Goal: Task Accomplishment & Management: Use online tool/utility

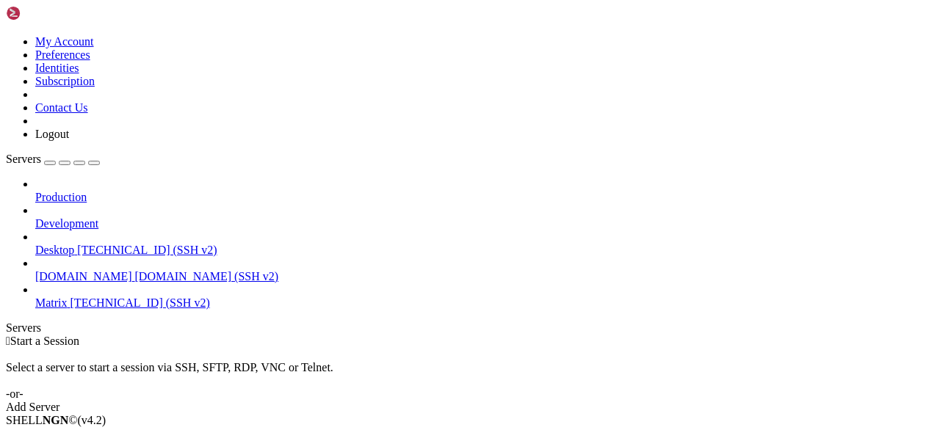
click at [79, 335] on span "Start a Session" at bounding box center [44, 341] width 69 height 12
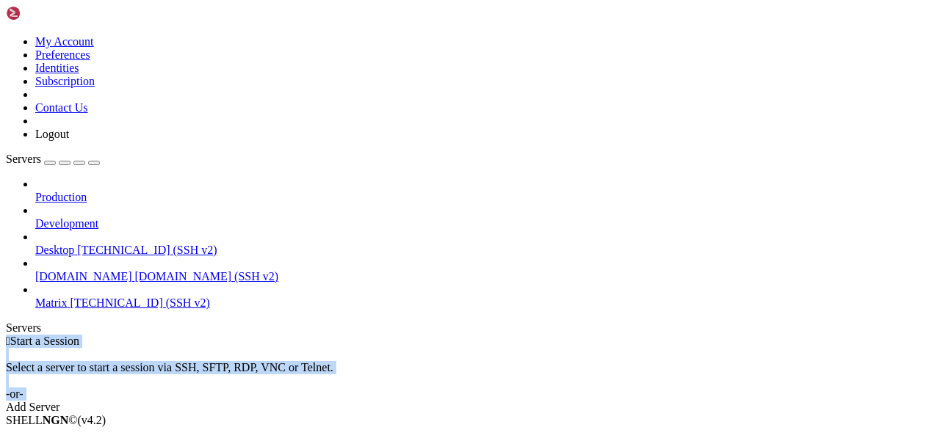
drag, startPoint x: 579, startPoint y: 150, endPoint x: 579, endPoint y: 223, distance: 73.5
click at [579, 335] on div " Start a Session Select a server to start a session via SSH, SFTP, RDP, VNC or…" at bounding box center [470, 374] width 928 height 79
click at [579, 348] on div "Select a server to start a session via SSH, SFTP, RDP, VNC or Telnet. -or-" at bounding box center [470, 374] width 928 height 53
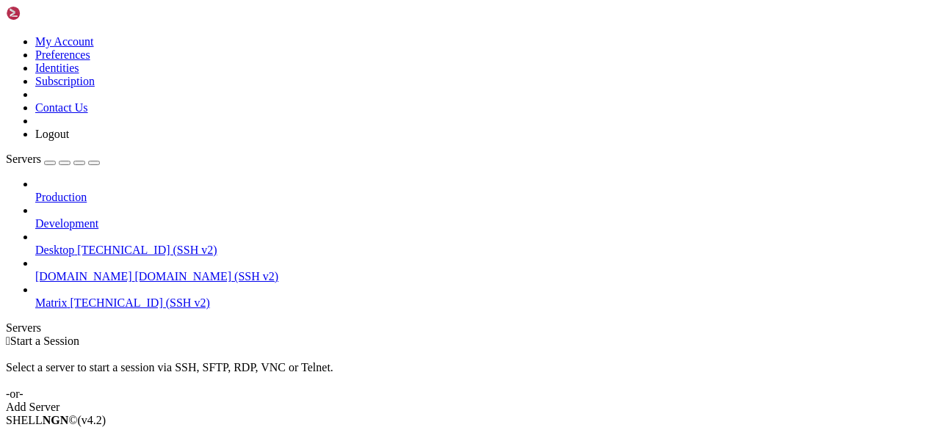
click at [71, 297] on span "[TECHNICAL_ID] (SSH v2)" at bounding box center [141, 303] width 140 height 12
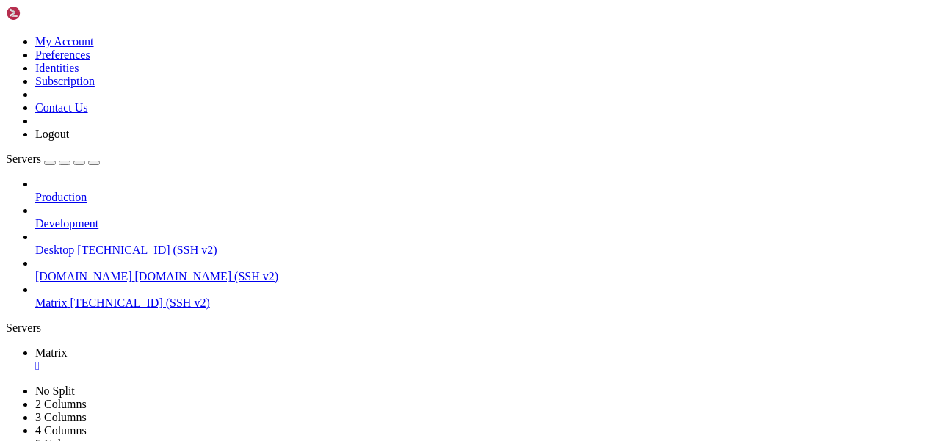
scroll to position [12, 0]
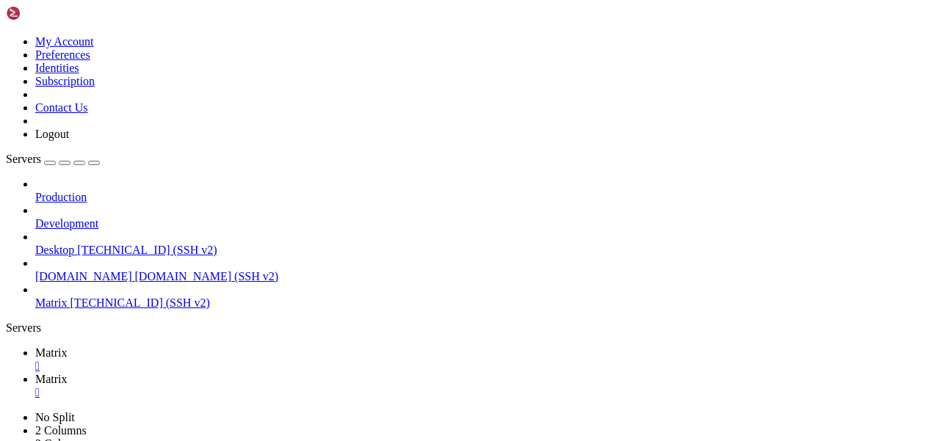
type input "/home"
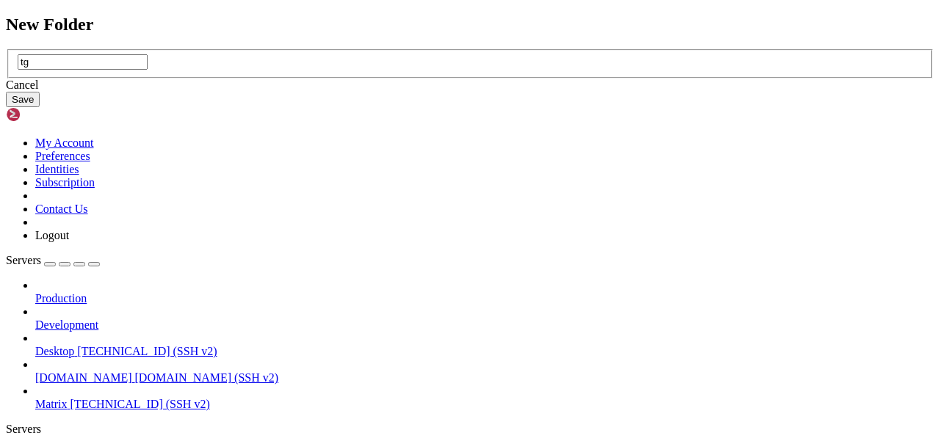
type input "tg"
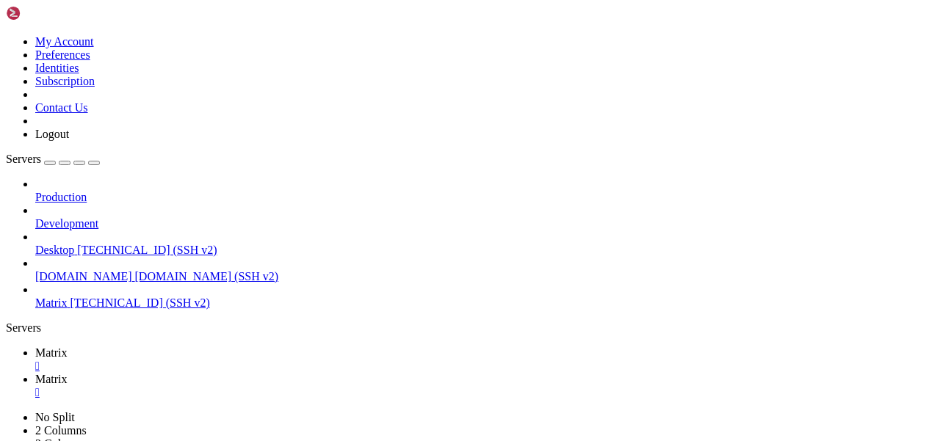
type input "/home/tg"
click at [68, 347] on span "Matrix" at bounding box center [51, 353] width 32 height 12
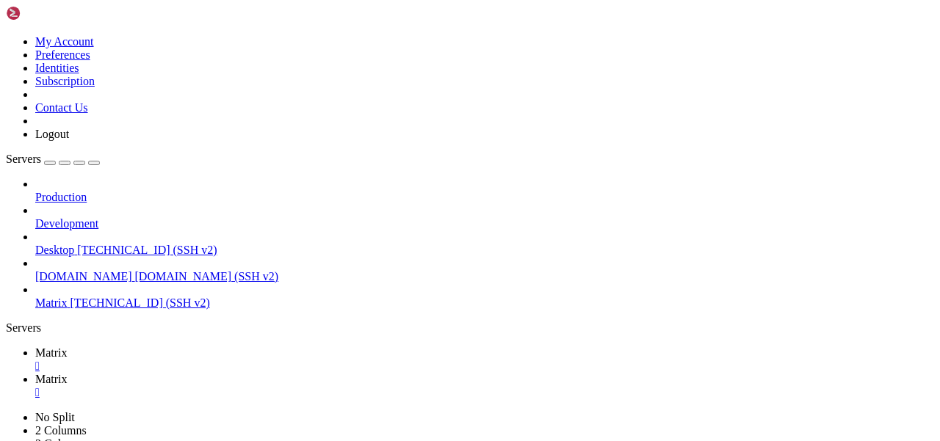
drag, startPoint x: 295, startPoint y: 958, endPoint x: 112, endPoint y: 958, distance: 182.9
click at [68, 373] on span "Matrix" at bounding box center [51, 379] width 32 height 12
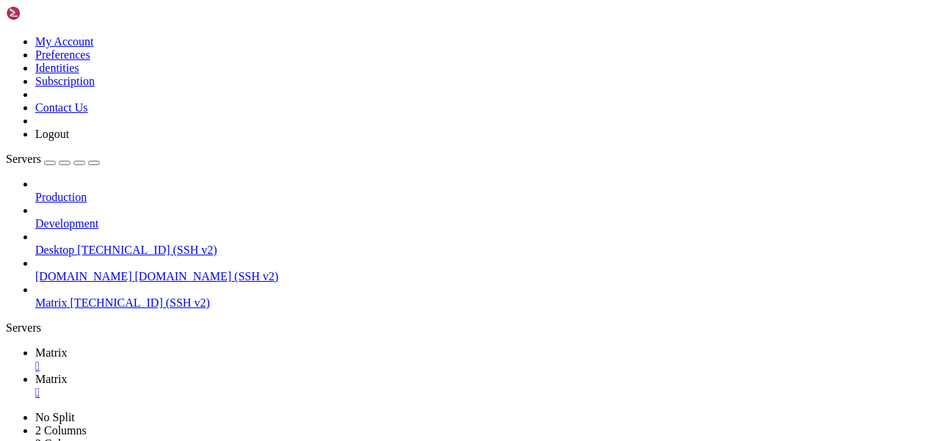
drag, startPoint x: 220, startPoint y: 70, endPoint x: 676, endPoint y: 441, distance: 587.4
type textarea "# vim:ft=yaml"
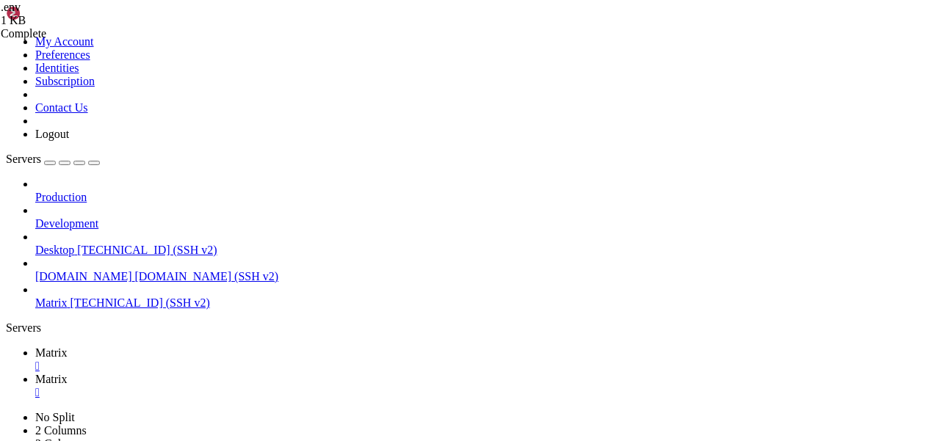
paste textarea "25660726"
drag, startPoint x: 358, startPoint y: 90, endPoint x: 273, endPoint y: 90, distance: 85.2
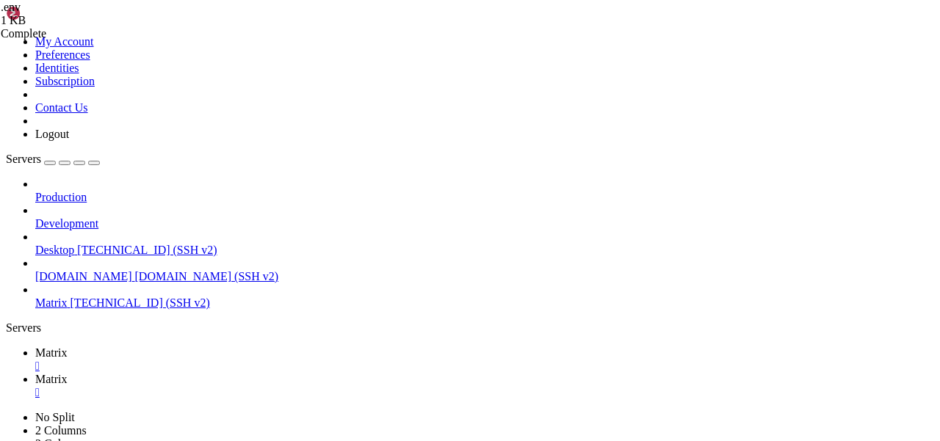
paste textarea "97a26f5a6e5b86756866c6d9af85cd80"
drag, startPoint x: 392, startPoint y: 148, endPoint x: 344, endPoint y: 148, distance: 48.5
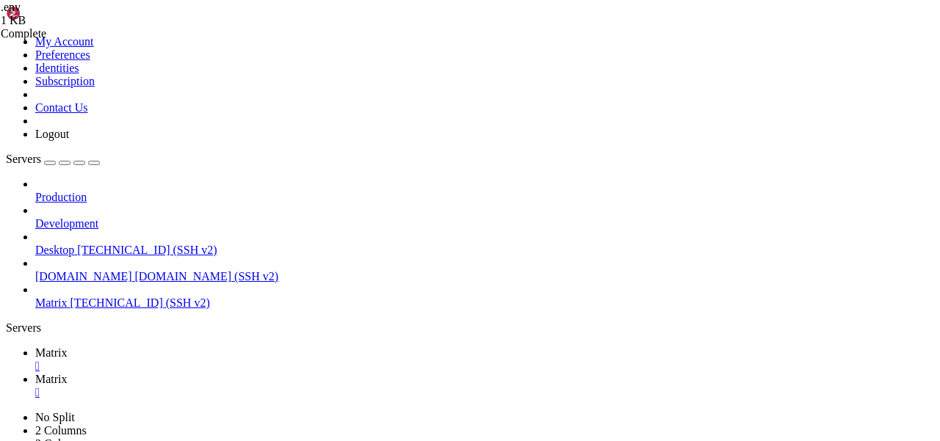
drag, startPoint x: 411, startPoint y: 123, endPoint x: 306, endPoint y: 123, distance: 105.8
paste textarea "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"
drag, startPoint x: 372, startPoint y: 131, endPoint x: 294, endPoint y: 131, distance: 77.9
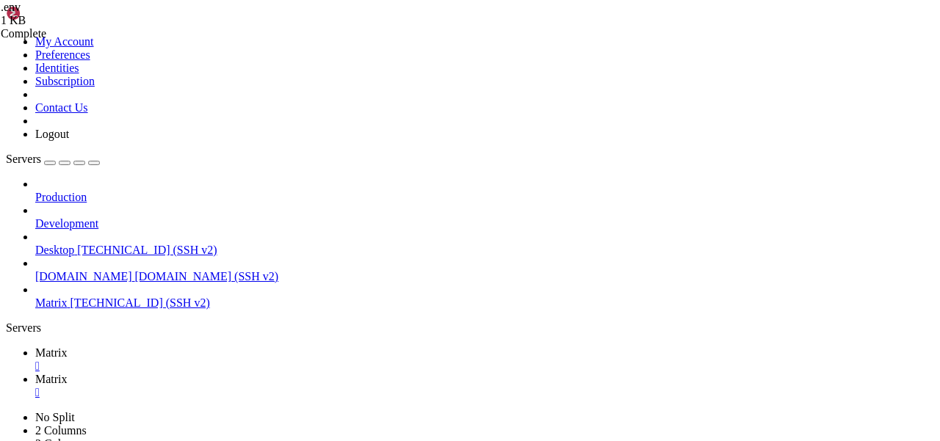
scroll to position [0, 12]
paste textarea "deepseek/deepseek-chat-v3.1:free"
type textarea "OPENROUTER_MODEL=deepseek/deepseek-chat-v3.1:free"
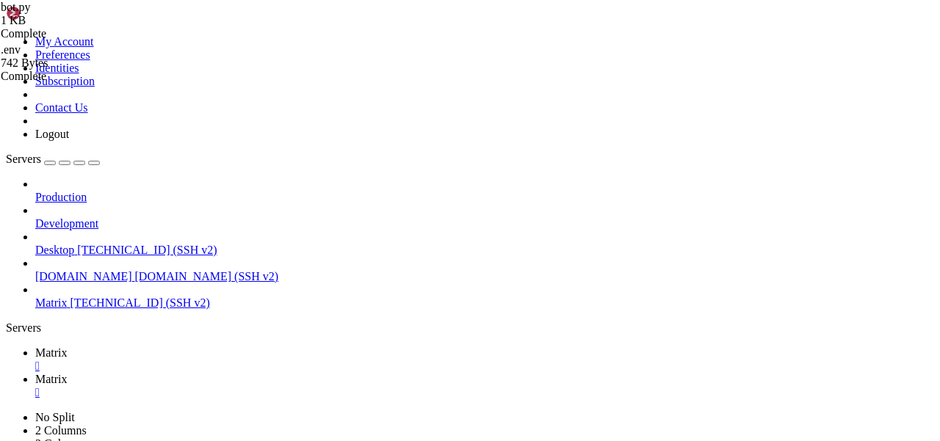
drag, startPoint x: 295, startPoint y: 399, endPoint x: 207, endPoint y: 37, distance: 372.0
type textarea "# Configuration file for [MEDICAL_DATA]. #"
drag, startPoint x: 520, startPoint y: 146, endPoint x: 442, endPoint y: 146, distance: 77.9
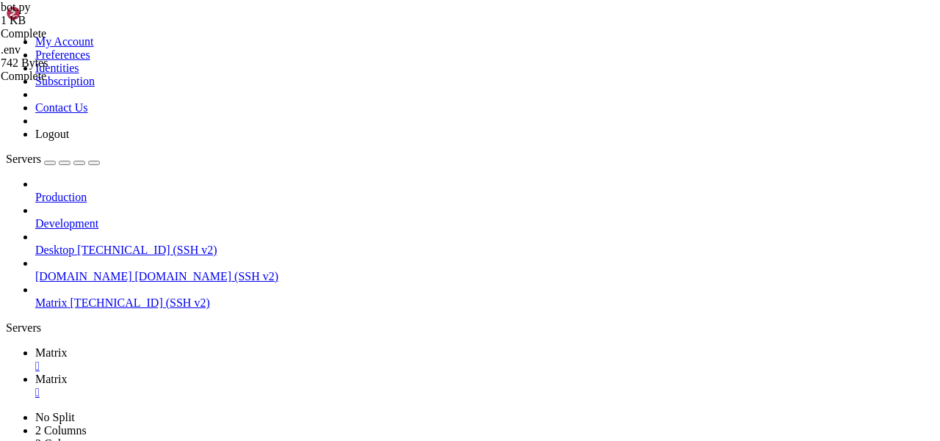
drag, startPoint x: 288, startPoint y: 413, endPoint x: 217, endPoint y: -87, distance: 505.2
type textarea "import asyncio import os"
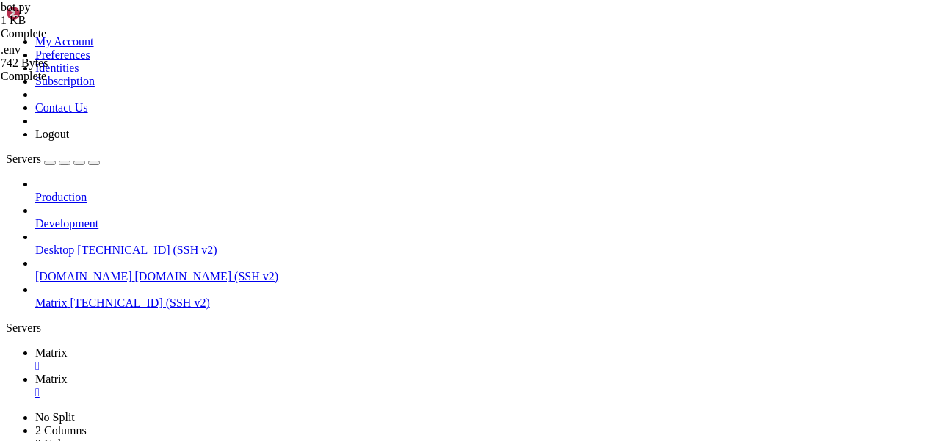
drag, startPoint x: 237, startPoint y: 119, endPoint x: 197, endPoint y: 76, distance: 58.7
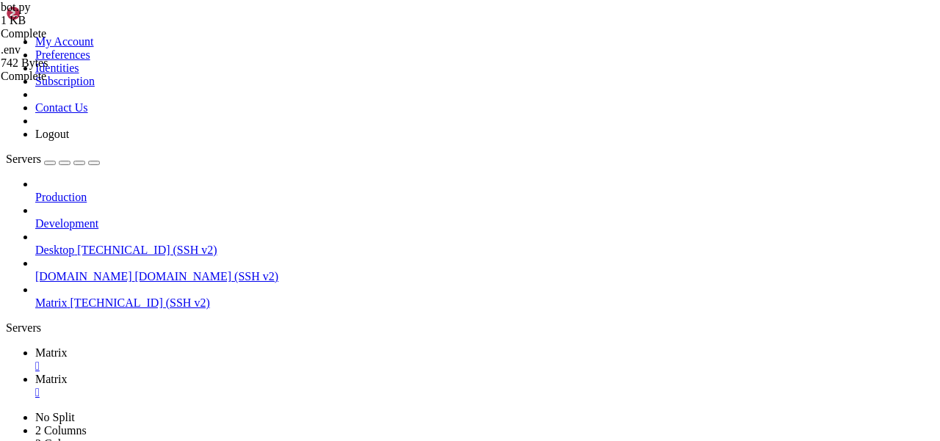
paste textarea "97a26f5a6e5b86756866c6d9af85cd80"
paste textarea "25660726"
paste textarea "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"
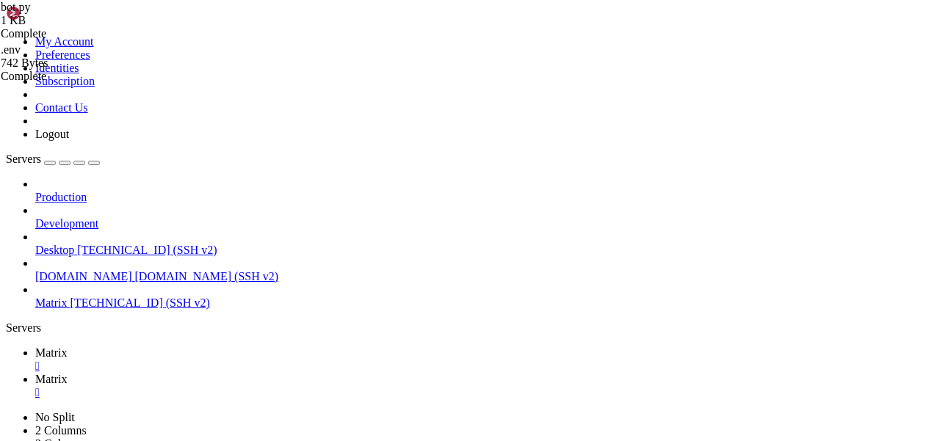
drag, startPoint x: 549, startPoint y: 268, endPoint x: 501, endPoint y: 268, distance: 48.5
drag, startPoint x: 519, startPoint y: 248, endPoint x: 439, endPoint y: 248, distance: 80.8
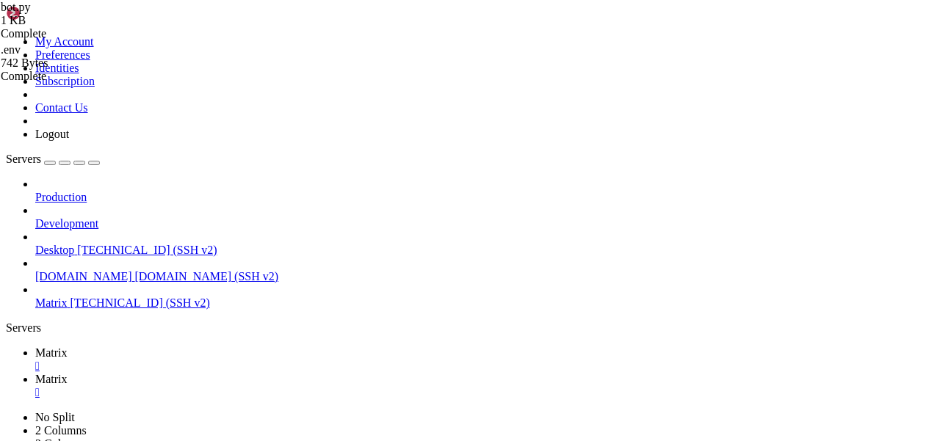
paste textarea "deepseek/deepseek-chat-v3.1:free"
type textarea "OPENROUTER_MODEL = os.getenv("OPENROUTER_MODEL", "deepseek/deepseek-chat-v3.1:f…"
click at [68, 347] on span "Matrix" at bounding box center [51, 353] width 32 height 12
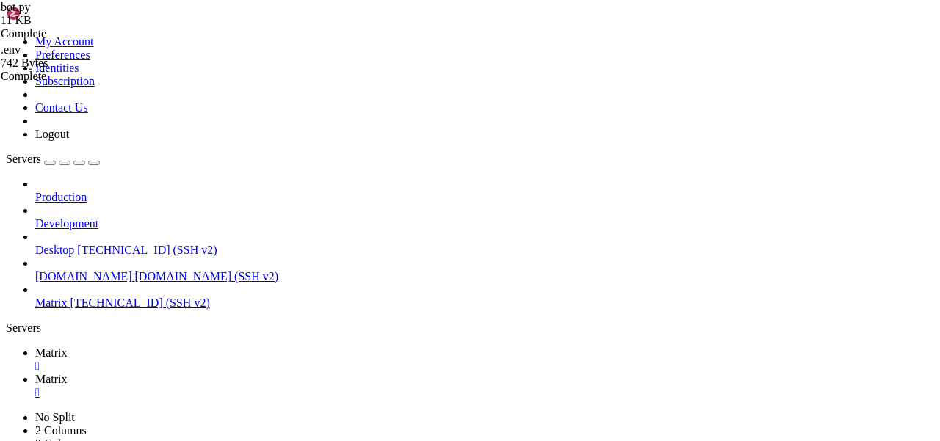
scroll to position [424, 0]
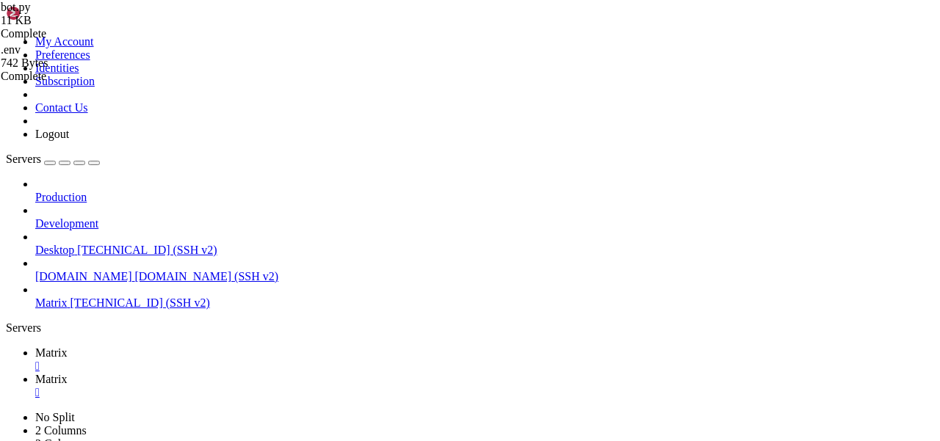
scroll to position [886, 0]
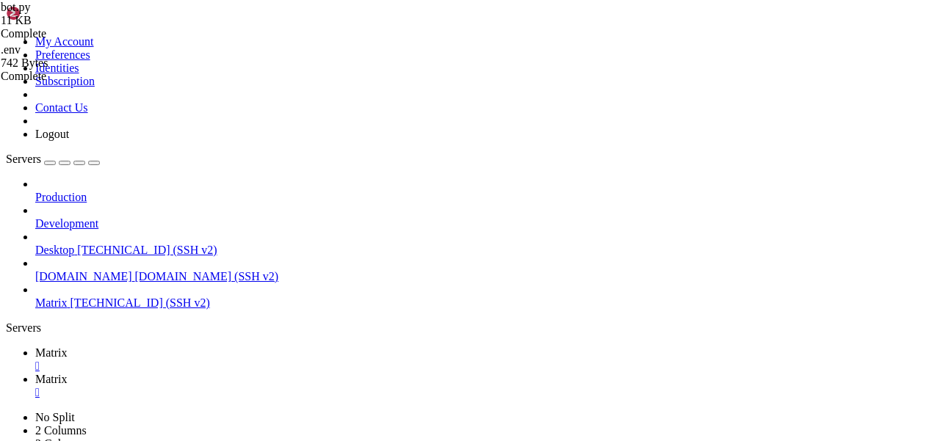
drag, startPoint x: 12, startPoint y: 942, endPoint x: 549, endPoint y: 945, distance: 537.7
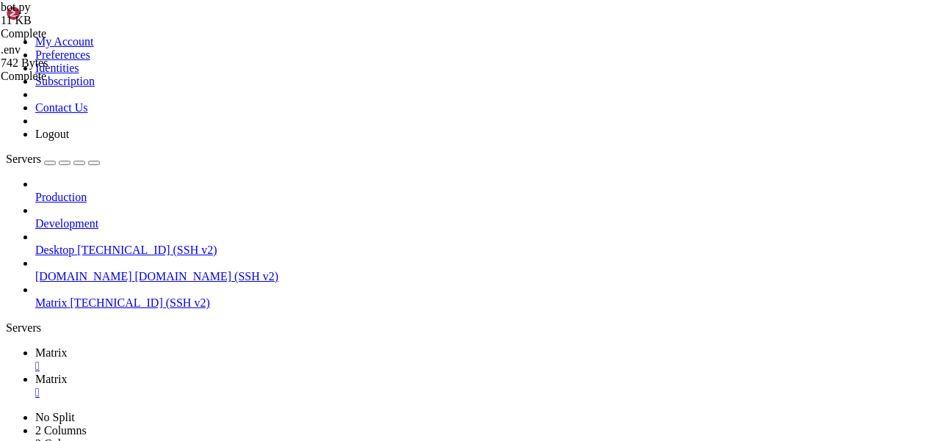
drag, startPoint x: 13, startPoint y: 942, endPoint x: 359, endPoint y: 942, distance: 346.0
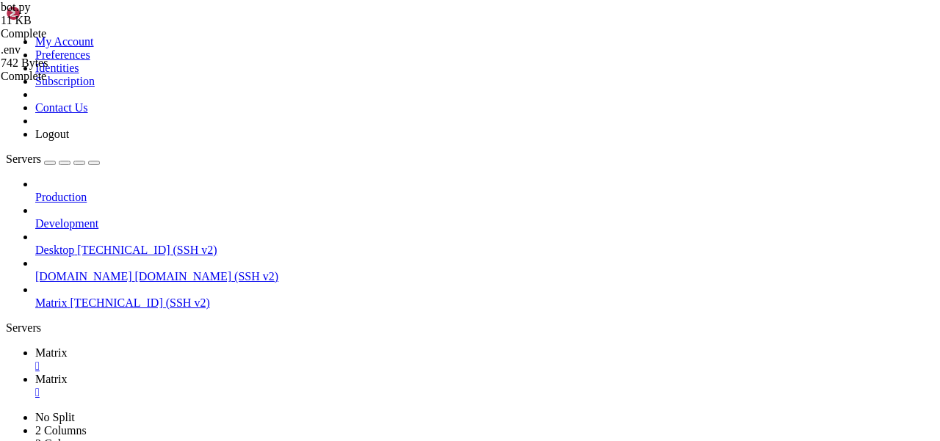
drag, startPoint x: 13, startPoint y: 819, endPoint x: 79, endPoint y: 825, distance: 65.6
drag, startPoint x: 12, startPoint y: 804, endPoint x: 444, endPoint y: 942, distance: 453.4
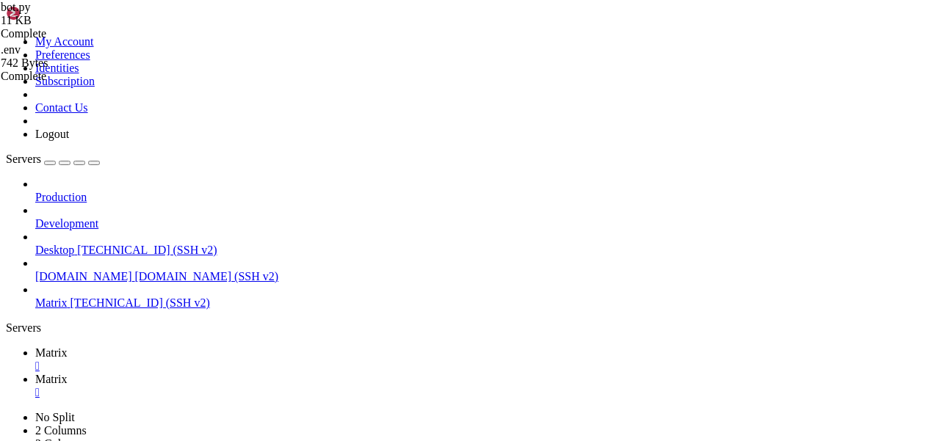
click at [289, 373] on link "Matrix " at bounding box center [484, 386] width 899 height 26
drag, startPoint x: 466, startPoint y: 183, endPoint x: 242, endPoint y: 183, distance: 224.0
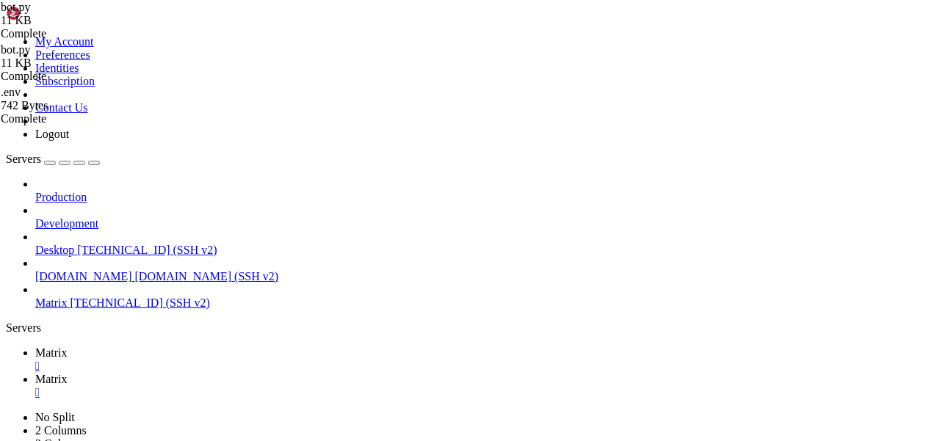
type textarea "async with client.action([DOMAIN_NAME]_id, "typing"):"
click at [215, 347] on link "Matrix " at bounding box center [484, 360] width 899 height 26
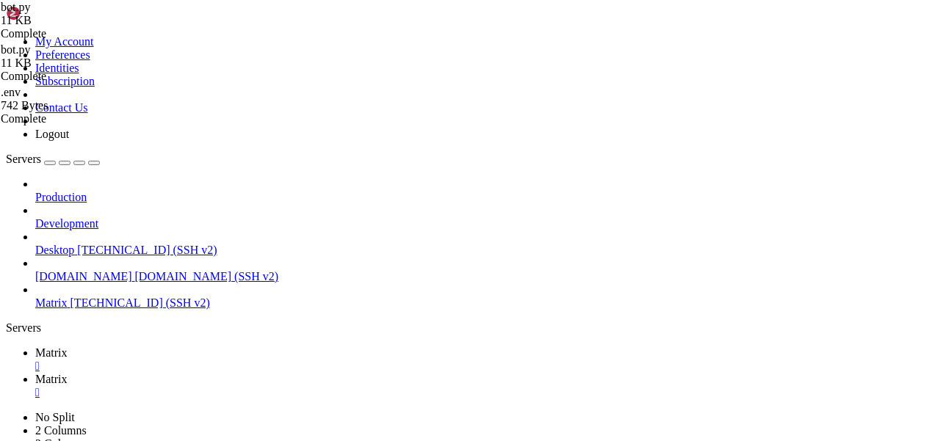
drag, startPoint x: 353, startPoint y: 956, endPoint x: 12, endPoint y: 780, distance: 383.7
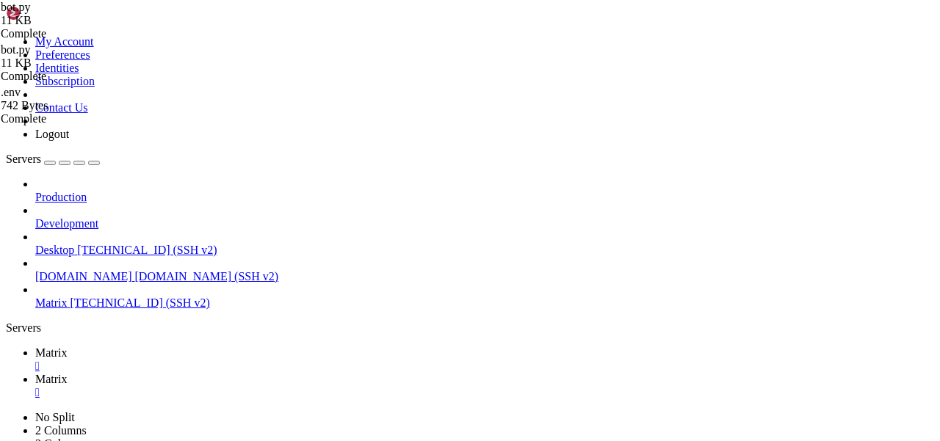
scroll to position [5793, 0]
click at [277, 373] on link "Matrix " at bounding box center [484, 386] width 899 height 26
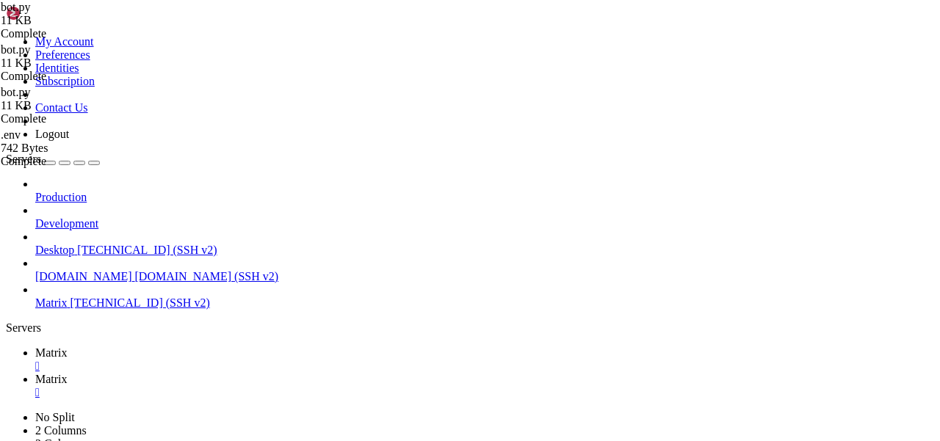
scroll to position [1449, 0]
drag, startPoint x: 408, startPoint y: 361, endPoint x: 243, endPoint y: 175, distance: 249.2
type textarea "async with client.action(event.input_chat, "typing"):"
paste textarea
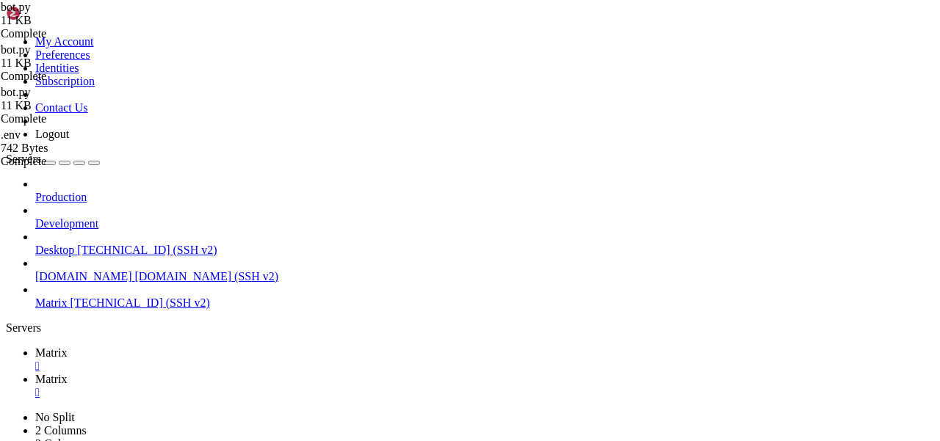
drag, startPoint x: 242, startPoint y: 172, endPoint x: 289, endPoint y: 209, distance: 60.2
drag, startPoint x: 225, startPoint y: 171, endPoint x: 435, endPoint y: 401, distance: 311.4
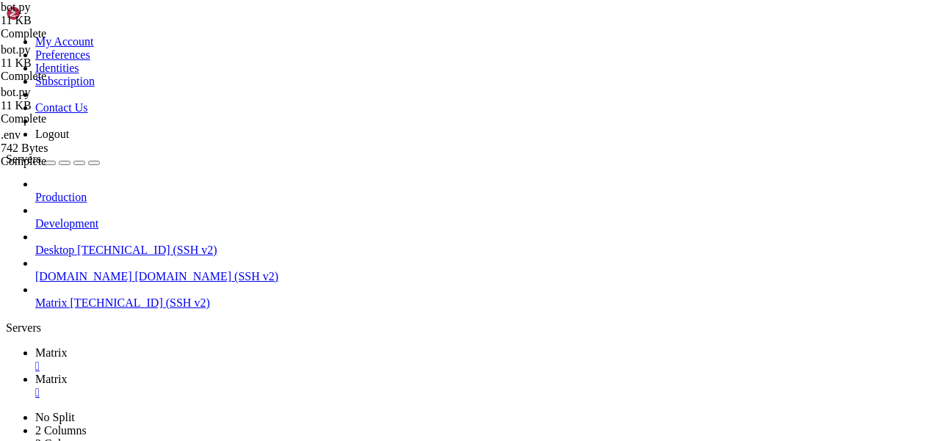
type textarea "last_reply_time[ck] = time.time()"
paste textarea
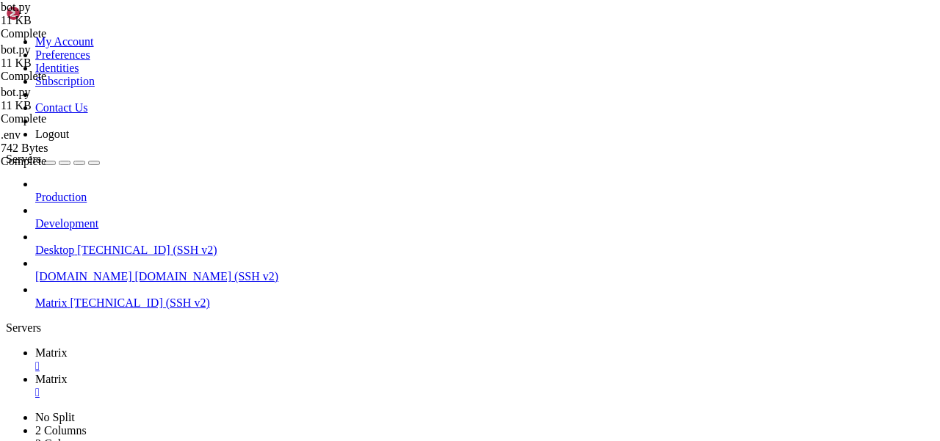
drag, startPoint x: 224, startPoint y: 169, endPoint x: 444, endPoint y: 393, distance: 313.7
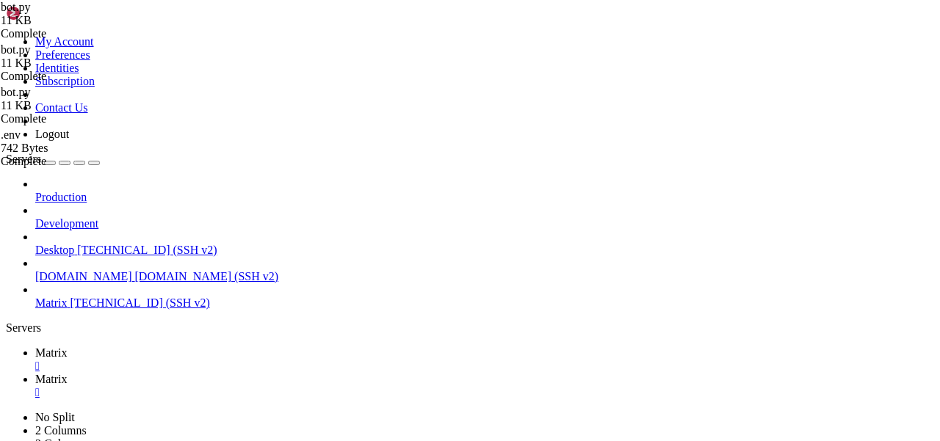
scroll to position [1352, 0]
type textarea "# Typing action try:"
click at [68, 373] on span "Matrix" at bounding box center [51, 379] width 32 height 12
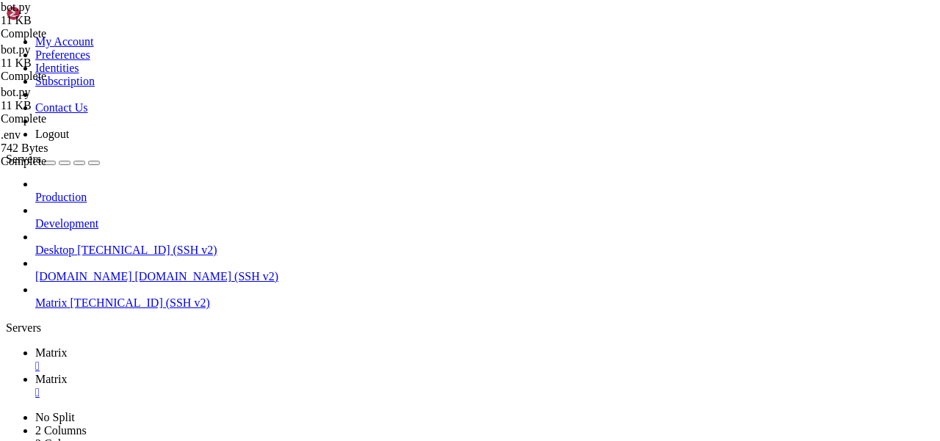
scroll to position [1337, 0]
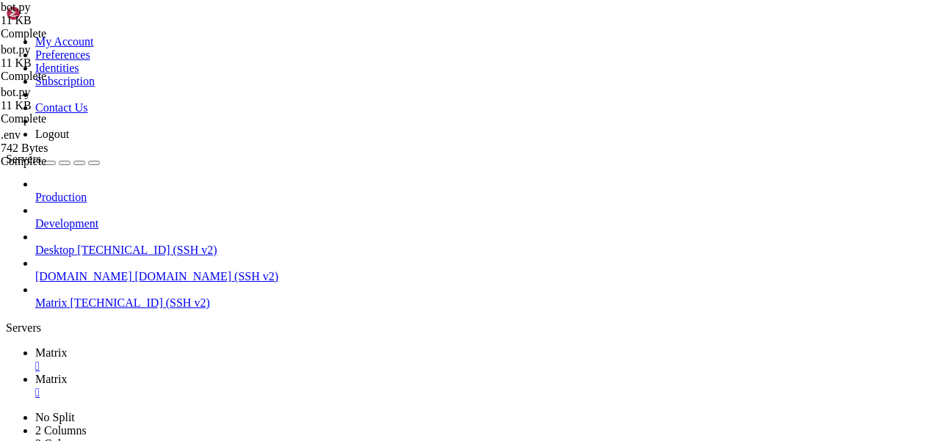
scroll to position [0, 3]
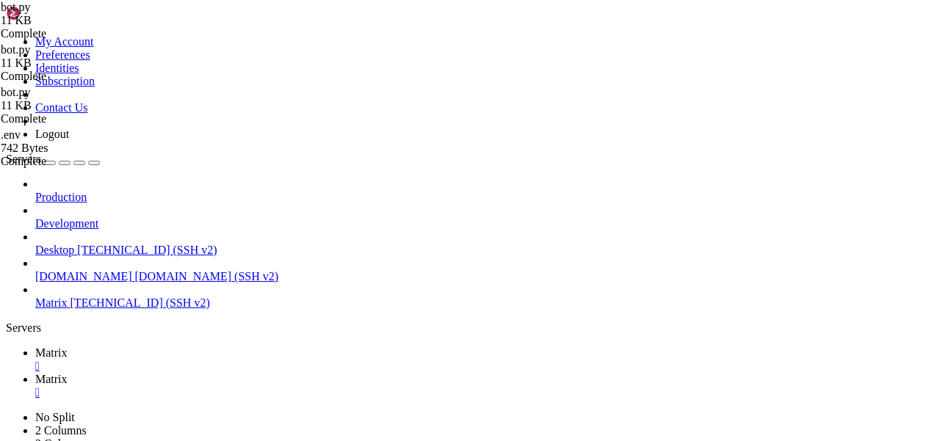
scroll to position [0, 3]
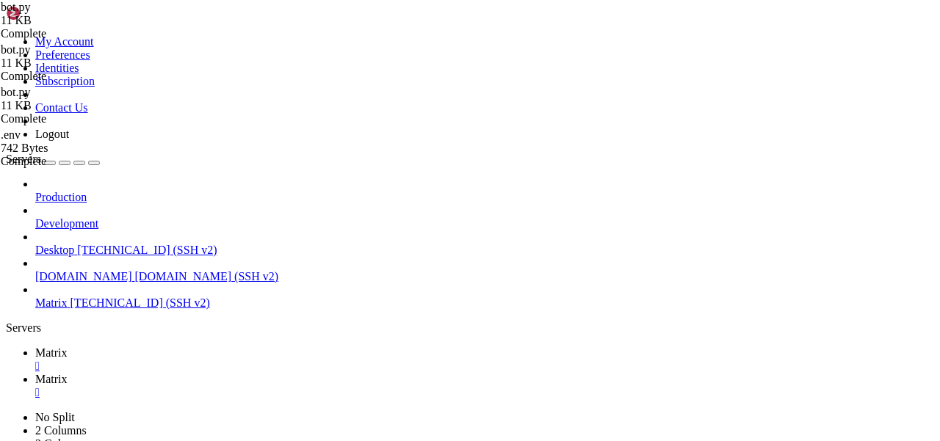
type textarea "# Update history"
type input "/root"
click at [68, 347] on span "Matrix" at bounding box center [51, 353] width 32 height 12
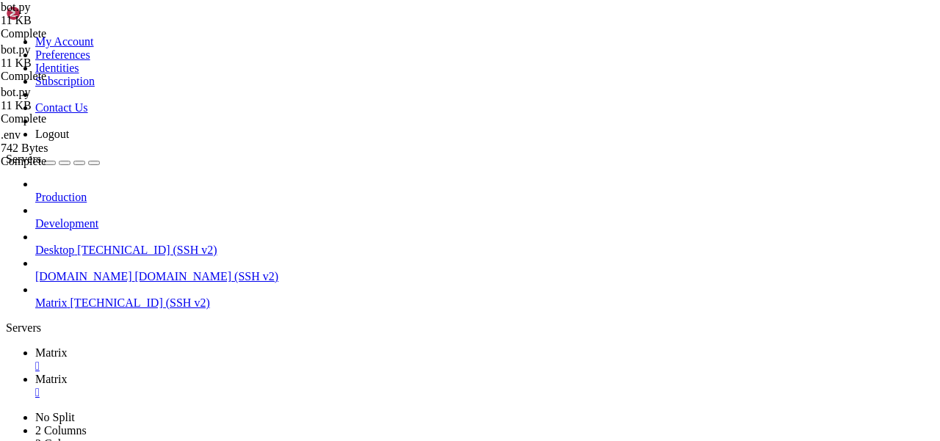
scroll to position [5856, 0]
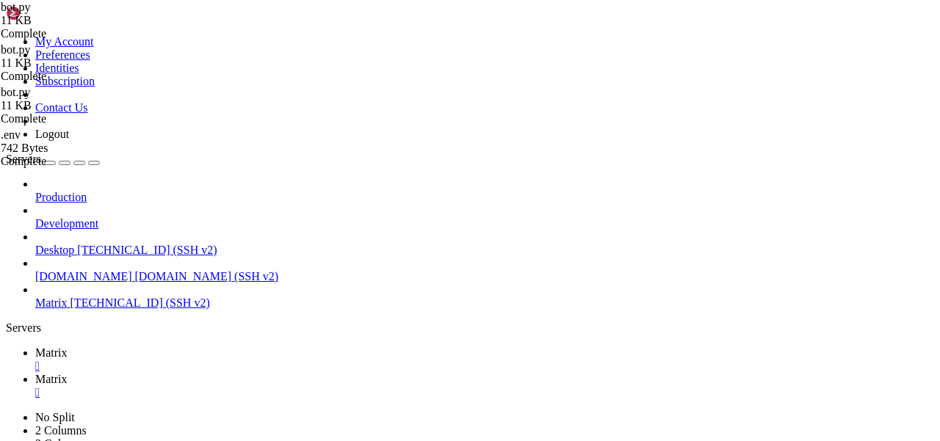
scroll to position [5980, 0]
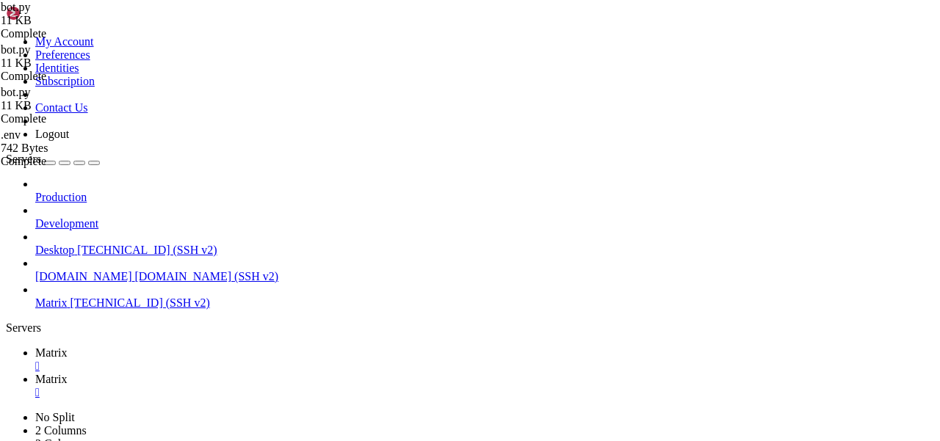
scroll to position [9627, 0]
